Goal: Register for event/course

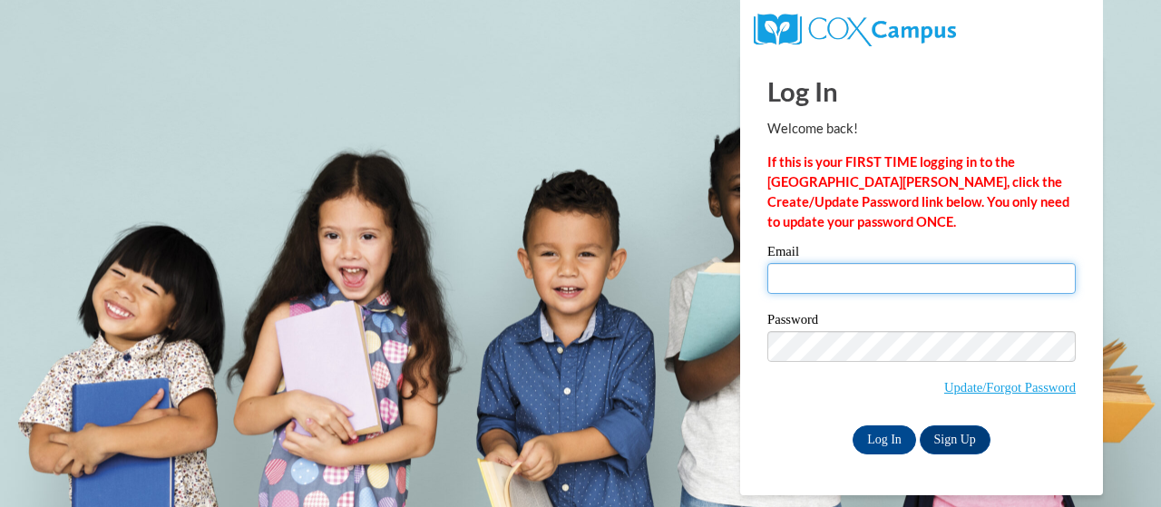
click at [916, 278] on input "Email" at bounding box center [921, 278] width 308 height 31
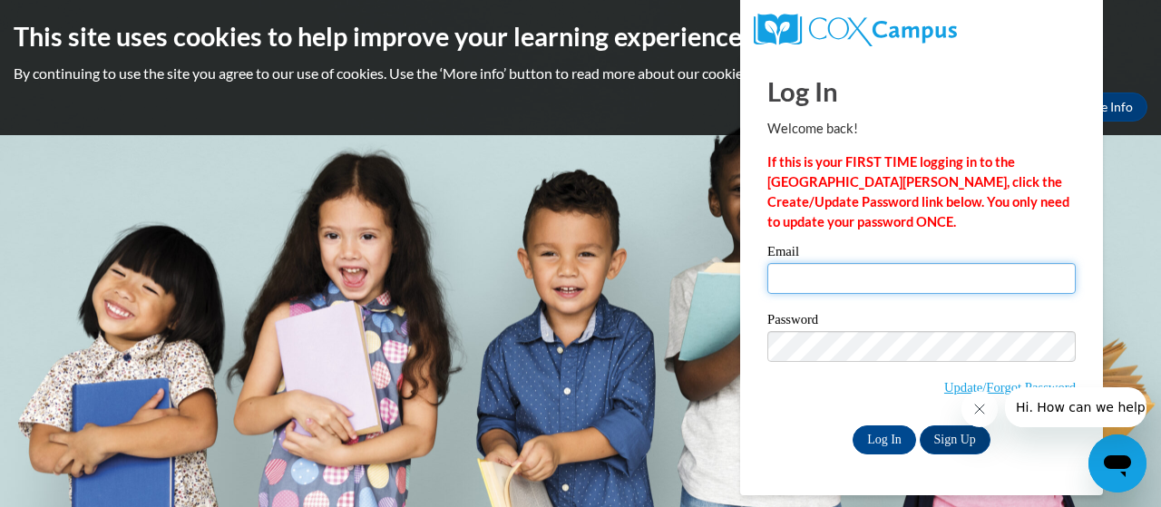
type input "jolene.mcmahon@trschools.k12.wi.us"
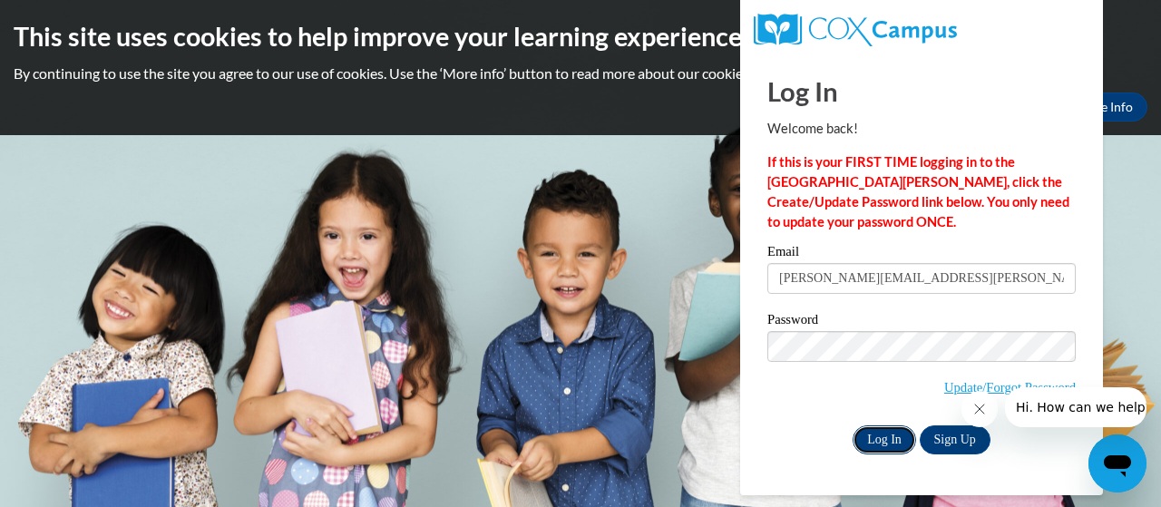
click at [885, 438] on input "Log In" at bounding box center [885, 439] width 64 height 29
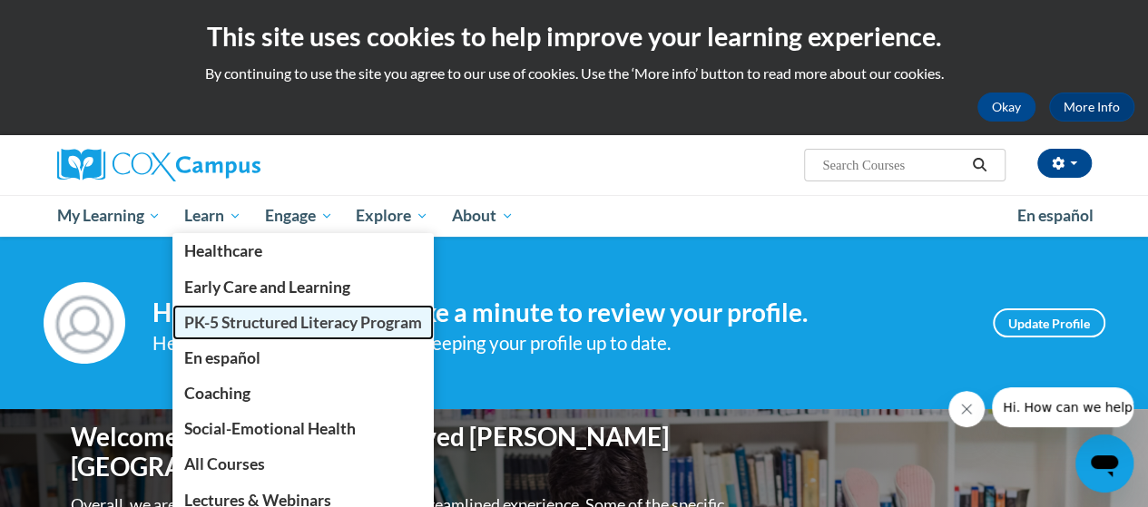
click at [218, 320] on span "PK-5 Structured Literacy Program" at bounding box center [303, 322] width 238 height 19
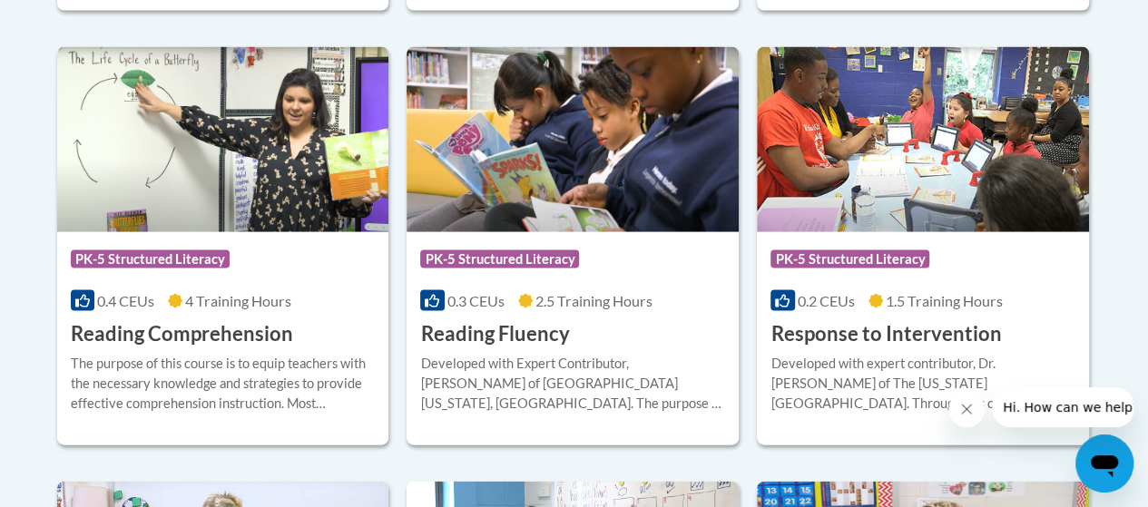
scroll to position [1747, 0]
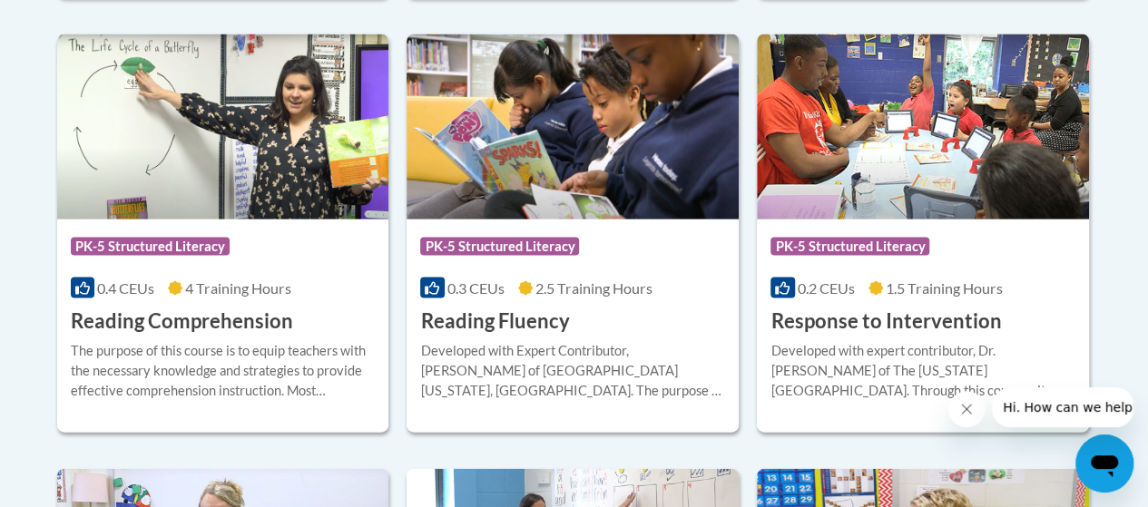
drag, startPoint x: 1154, startPoint y: 97, endPoint x: 1136, endPoint y: 435, distance: 338.0
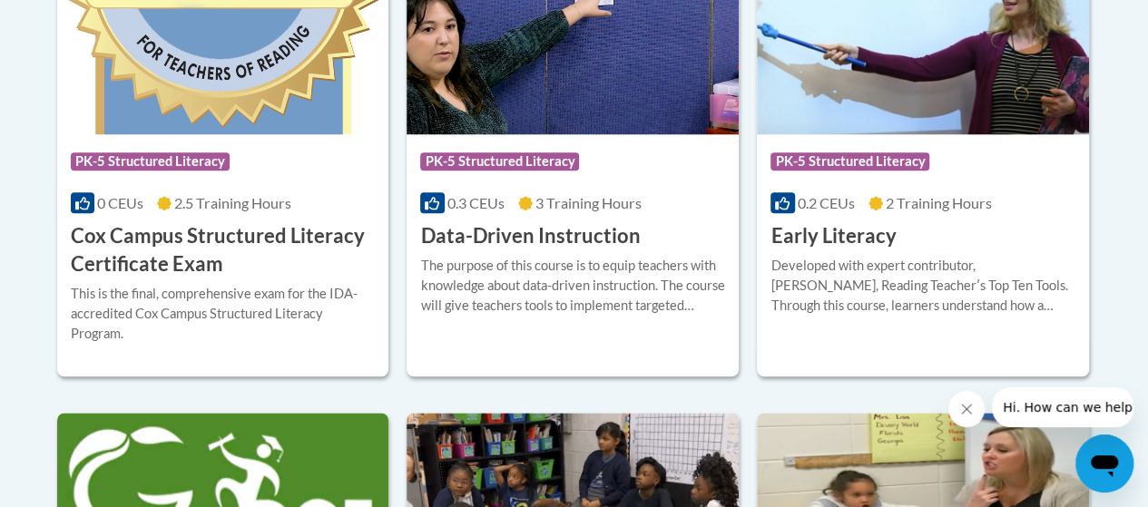
scroll to position [894, 0]
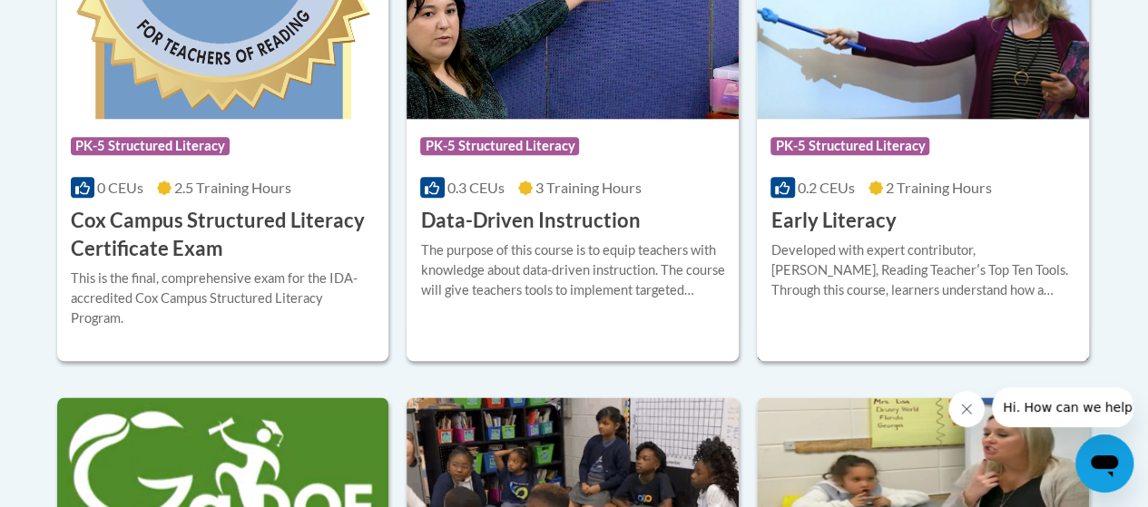
click at [891, 203] on div "Course Category: PK-5 Structured Literacy 0.2 CEUs 2 Training Hours COURSE Earl…" at bounding box center [923, 177] width 332 height 116
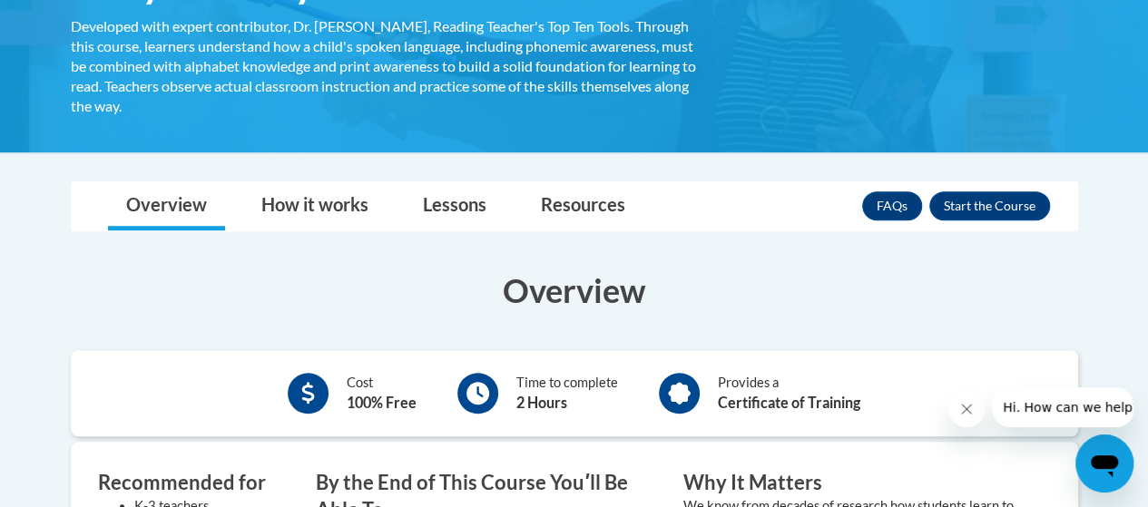
scroll to position [334, 0]
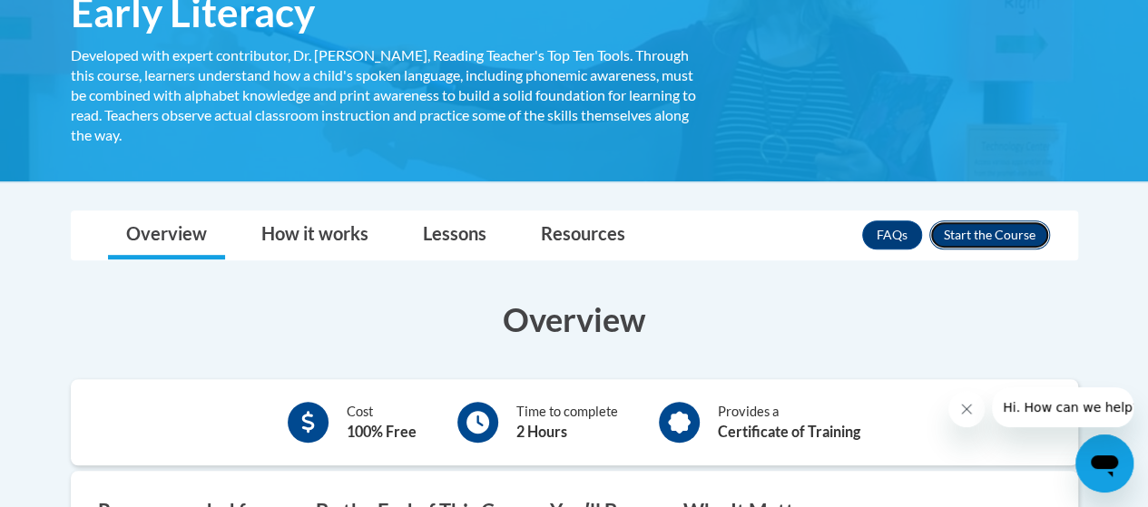
click at [1019, 233] on button "Enroll" at bounding box center [989, 234] width 121 height 29
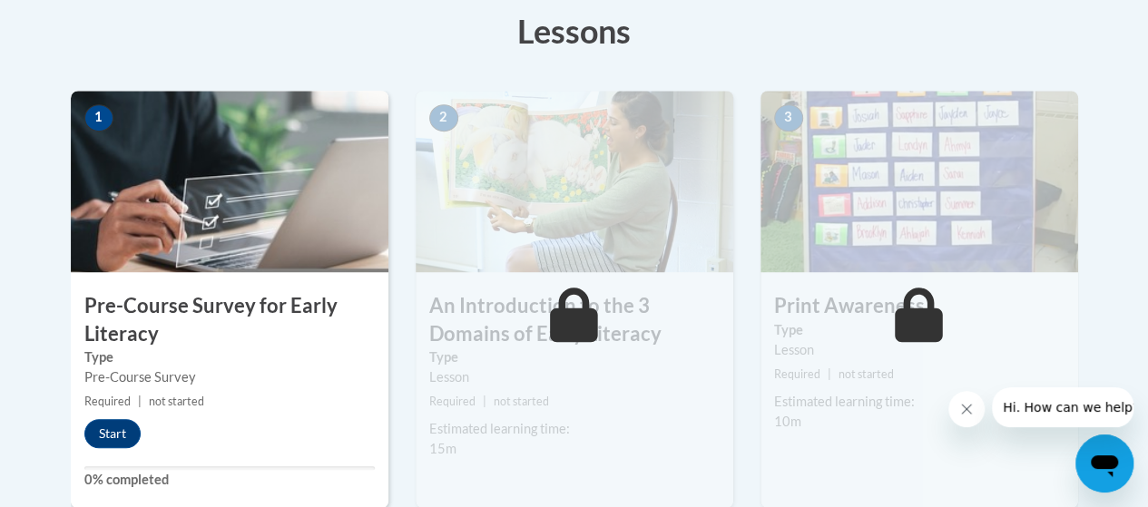
drag, startPoint x: 1158, startPoint y: 59, endPoint x: 640, endPoint y: 238, distance: 548.0
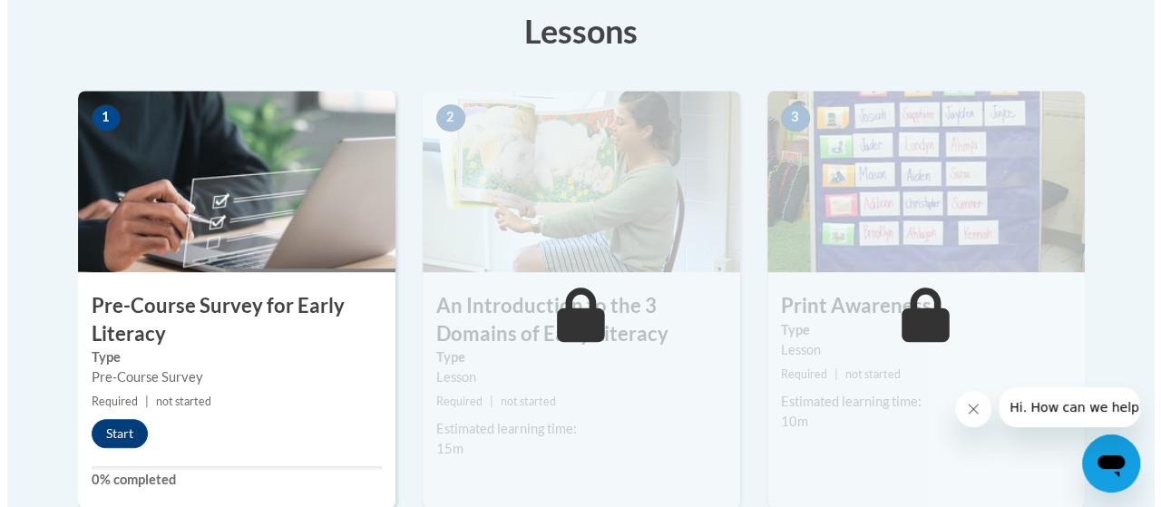
scroll to position [513, 0]
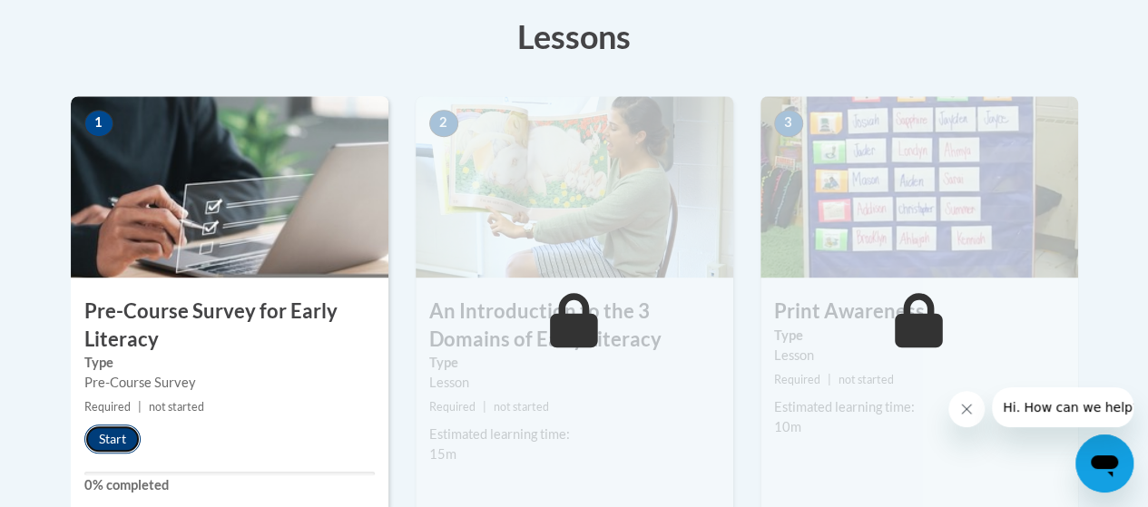
click at [116, 435] on button "Start" at bounding box center [112, 439] width 56 height 29
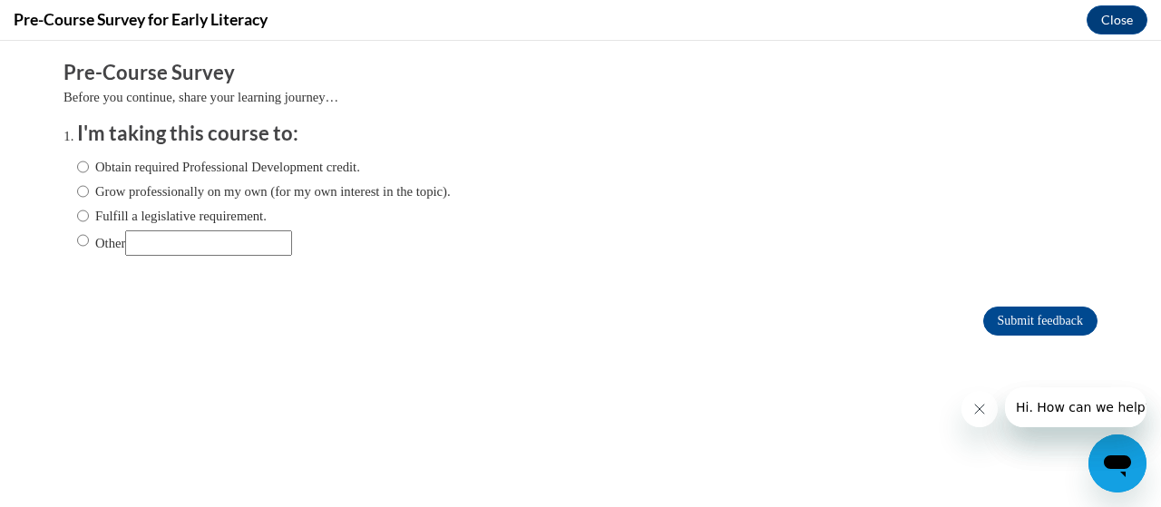
scroll to position [0, 0]
click at [77, 216] on input "Fulfill a legislative requirement." at bounding box center [83, 216] width 12 height 20
radio input "true"
click at [1045, 321] on input "Submit feedback" at bounding box center [1040, 321] width 114 height 29
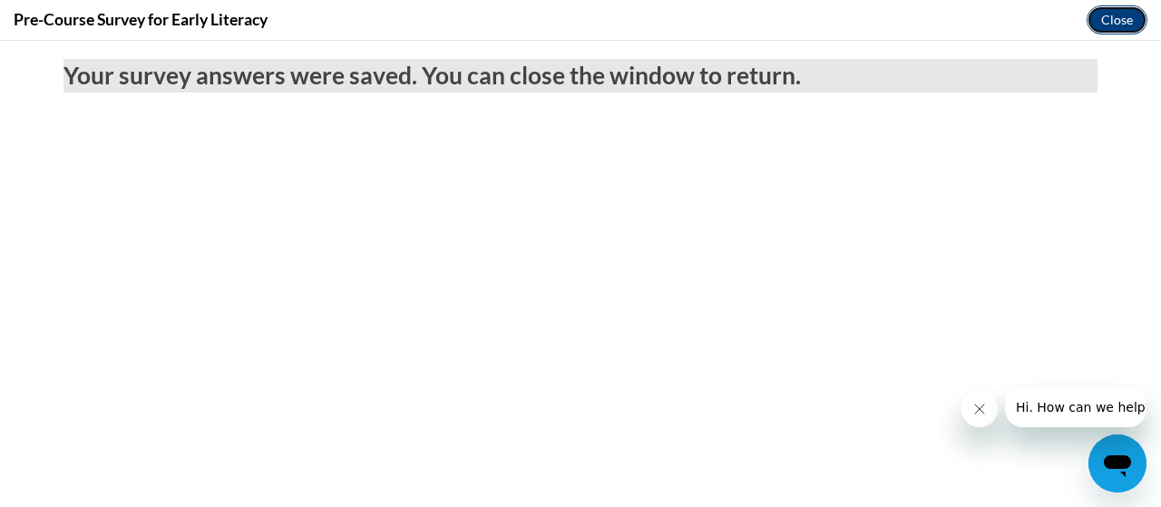
click at [1114, 13] on button "Close" at bounding box center [1117, 19] width 61 height 29
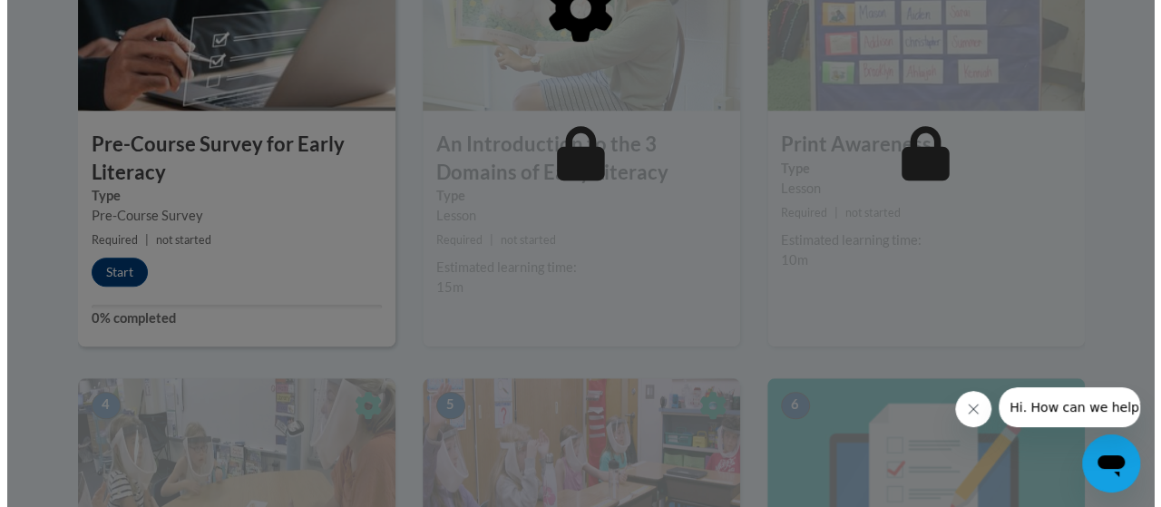
scroll to position [719, 0]
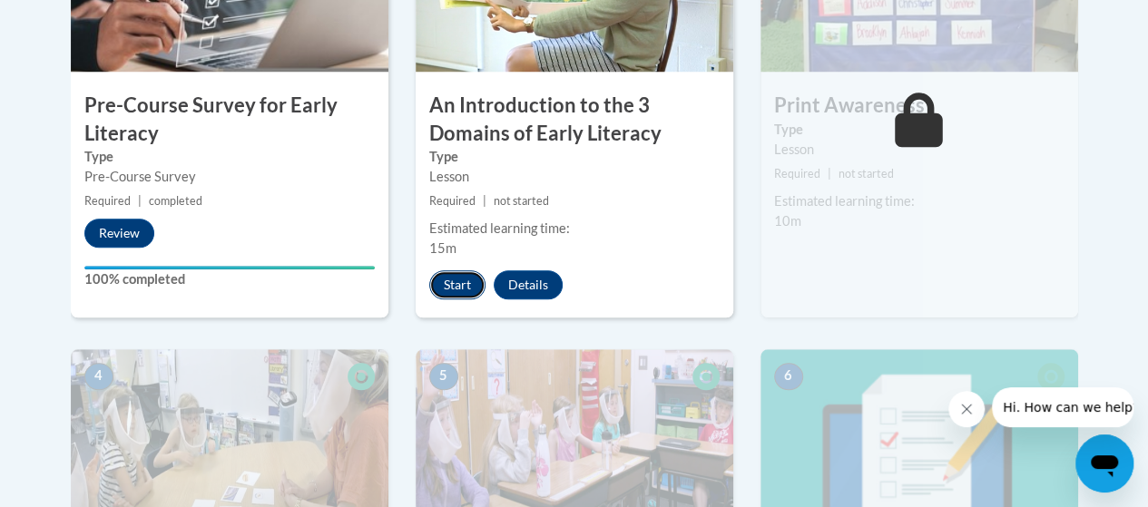
click at [461, 281] on button "Start" at bounding box center [457, 284] width 56 height 29
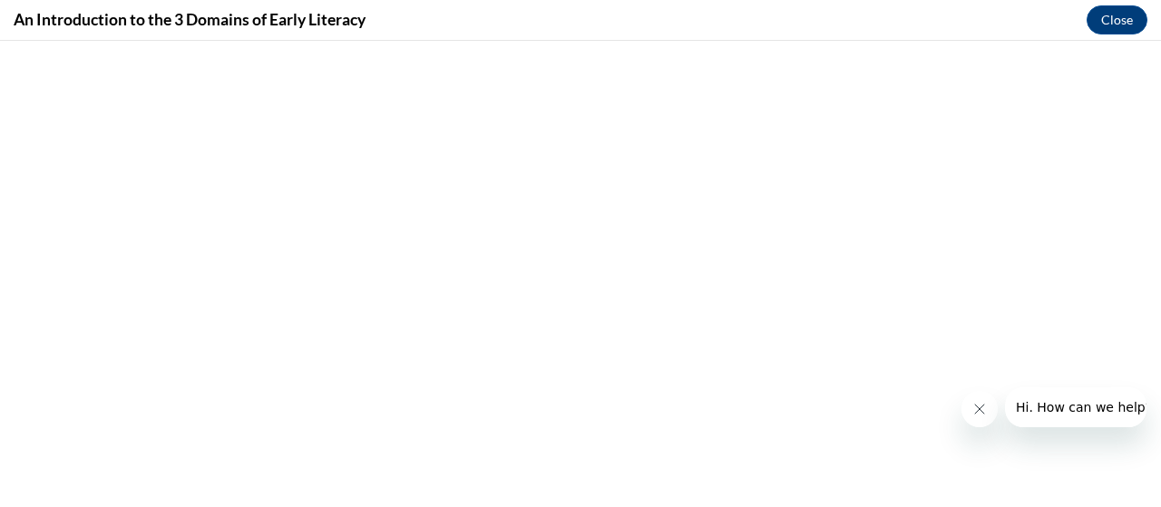
click at [993, 408] on button "Close message from company" at bounding box center [979, 409] width 36 height 36
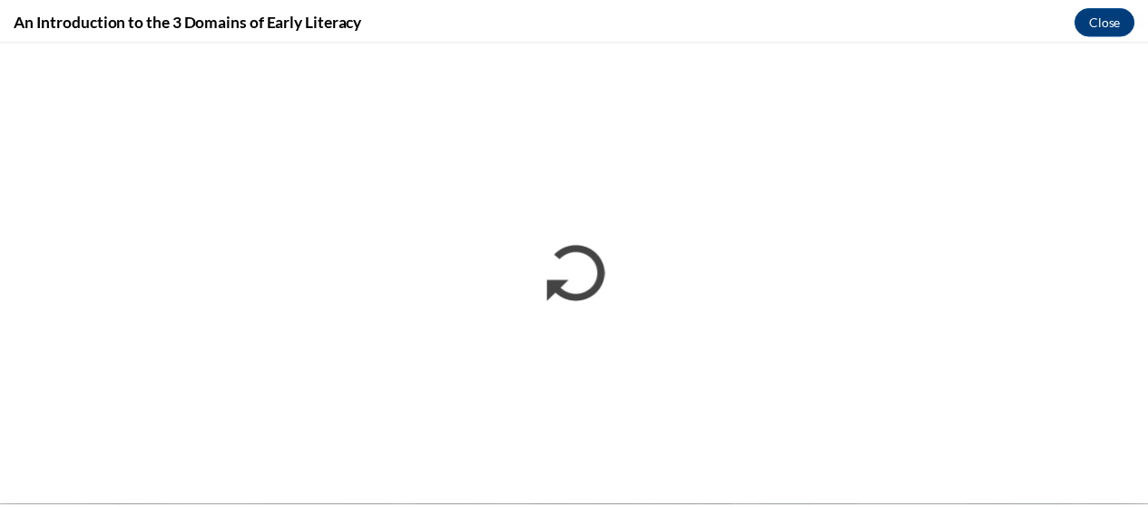
scroll to position [0, 0]
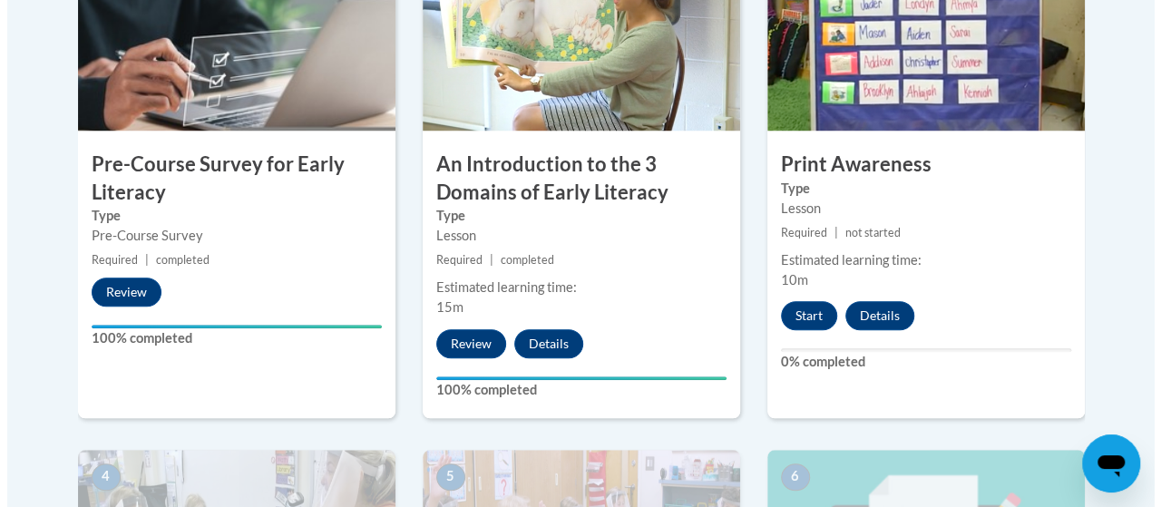
scroll to position [673, 0]
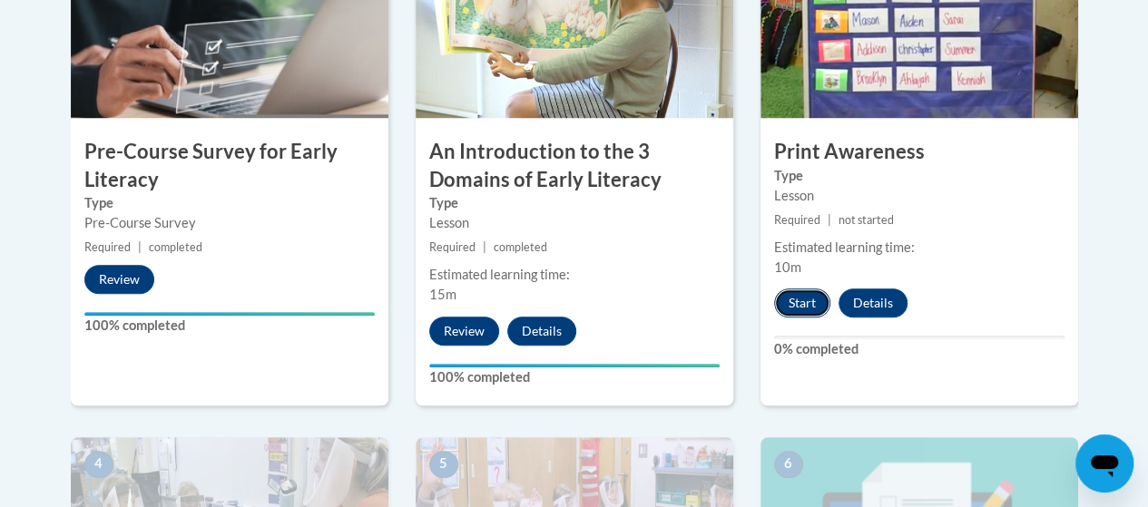
click at [799, 297] on button "Start" at bounding box center [802, 302] width 56 height 29
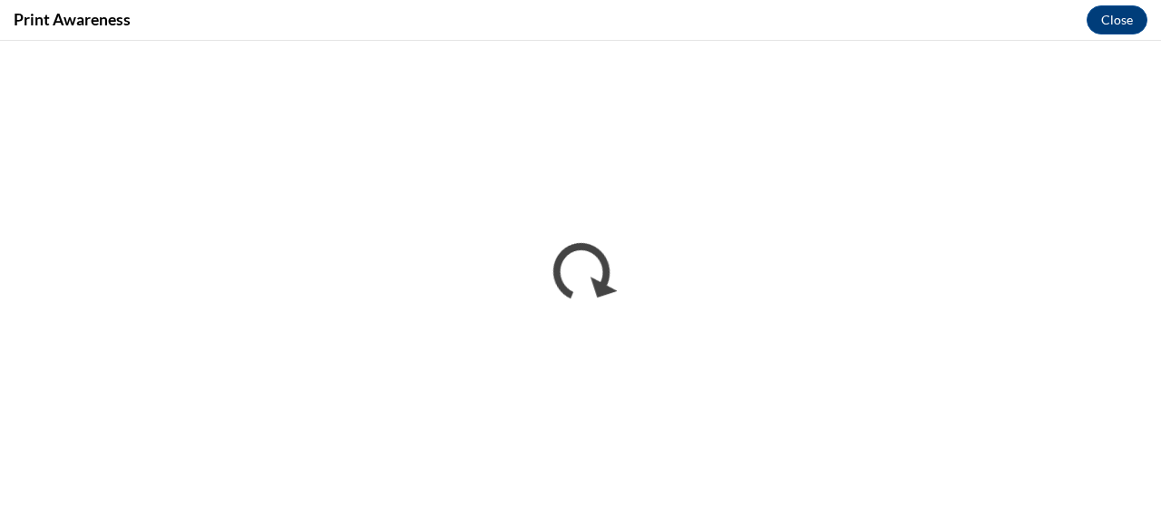
scroll to position [0, 0]
